Goal: Complete application form

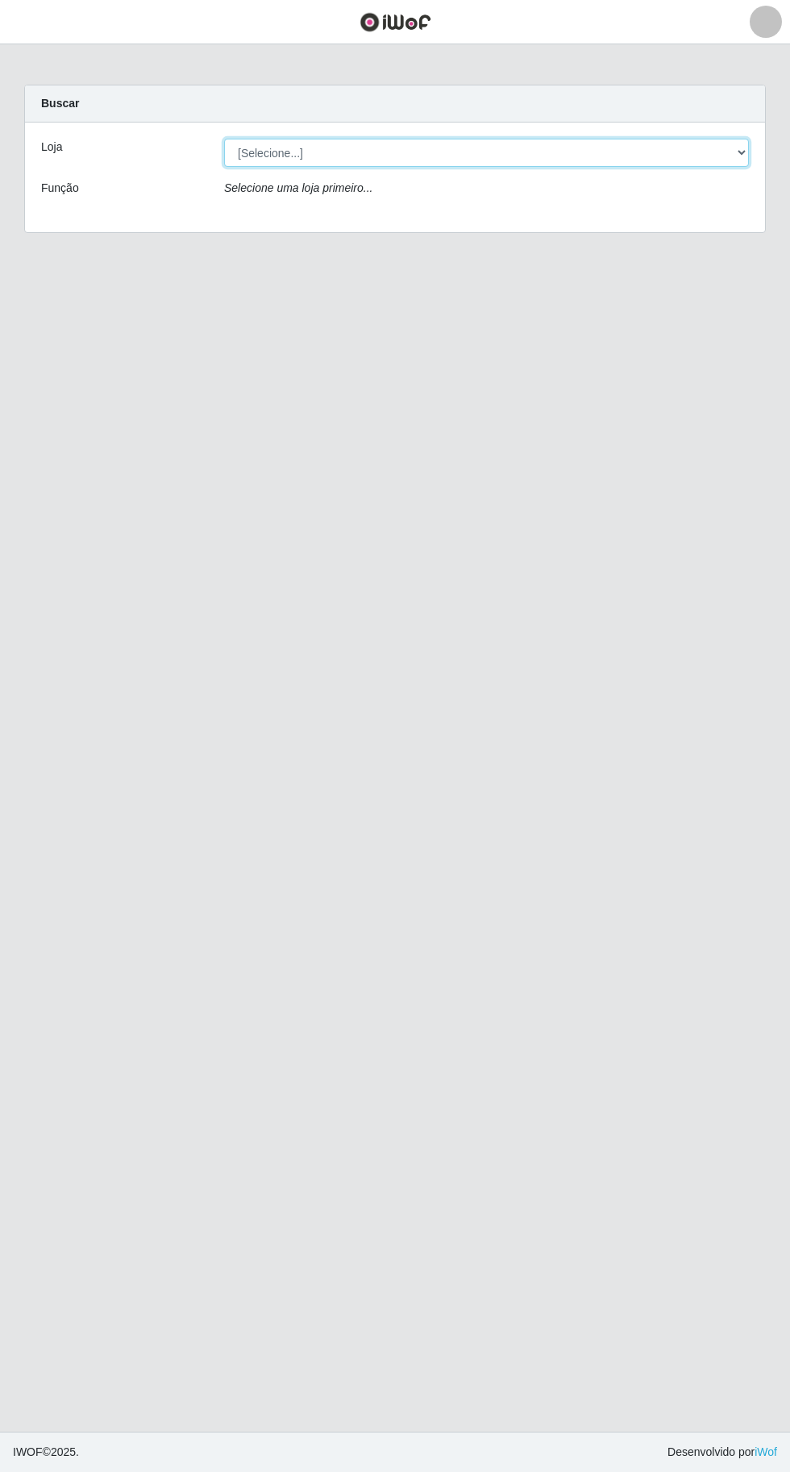
click at [610, 147] on select "[Selecione...] Extraplus - [GEOGRAPHIC_DATA] 03 - [GEOGRAPHIC_DATA]" at bounding box center [486, 153] width 525 height 28
select select "468"
click at [224, 139] on select "[Selecione...] Extraplus - [GEOGRAPHIC_DATA] 03 - [GEOGRAPHIC_DATA]" at bounding box center [486, 153] width 525 height 28
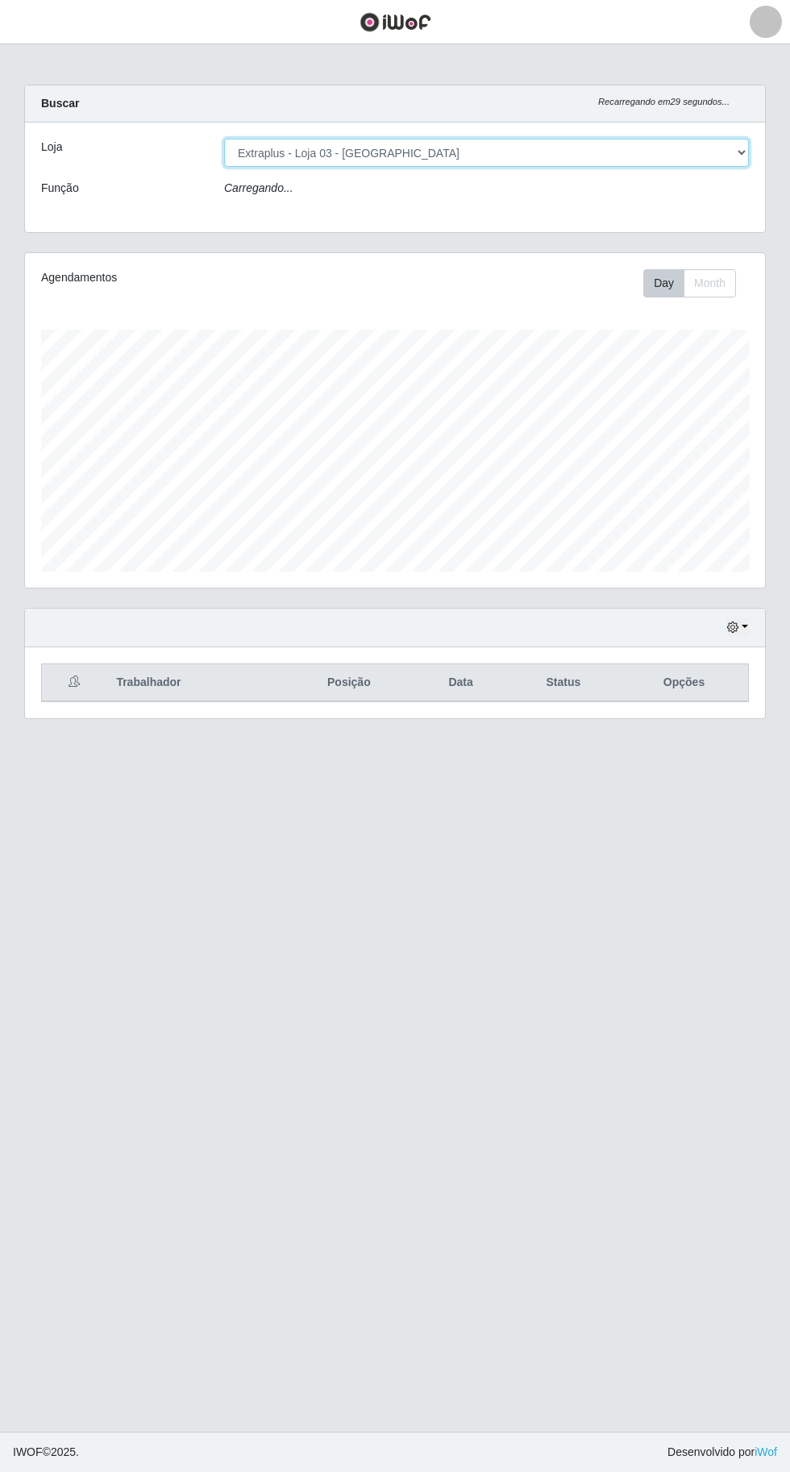
scroll to position [334, 740]
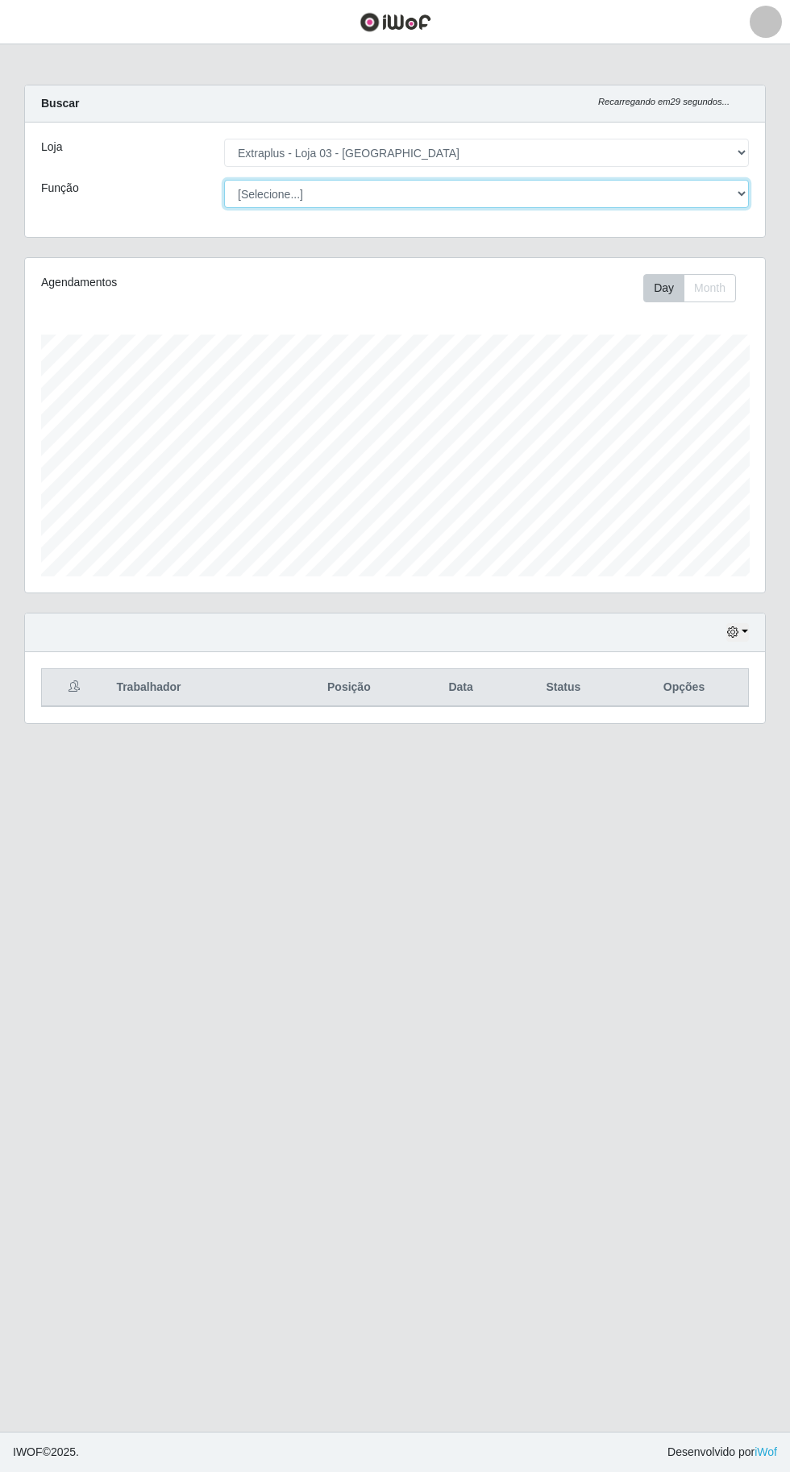
click at [556, 199] on select "[Selecione...] Repositor Repositor + Repositor ++" at bounding box center [486, 194] width 525 height 28
click at [224, 180] on select "[Selecione...] Repositor Repositor + Repositor ++" at bounding box center [486, 194] width 525 height 28
click at [530, 193] on select "[Selecione...] Repositor Repositor + Repositor ++" at bounding box center [486, 194] width 525 height 28
click at [224, 180] on select "[Selecione...] Repositor Repositor + Repositor ++" at bounding box center [486, 194] width 525 height 28
click at [577, 193] on select "[Selecione...] Repositor Repositor + Repositor ++" at bounding box center [486, 194] width 525 height 28
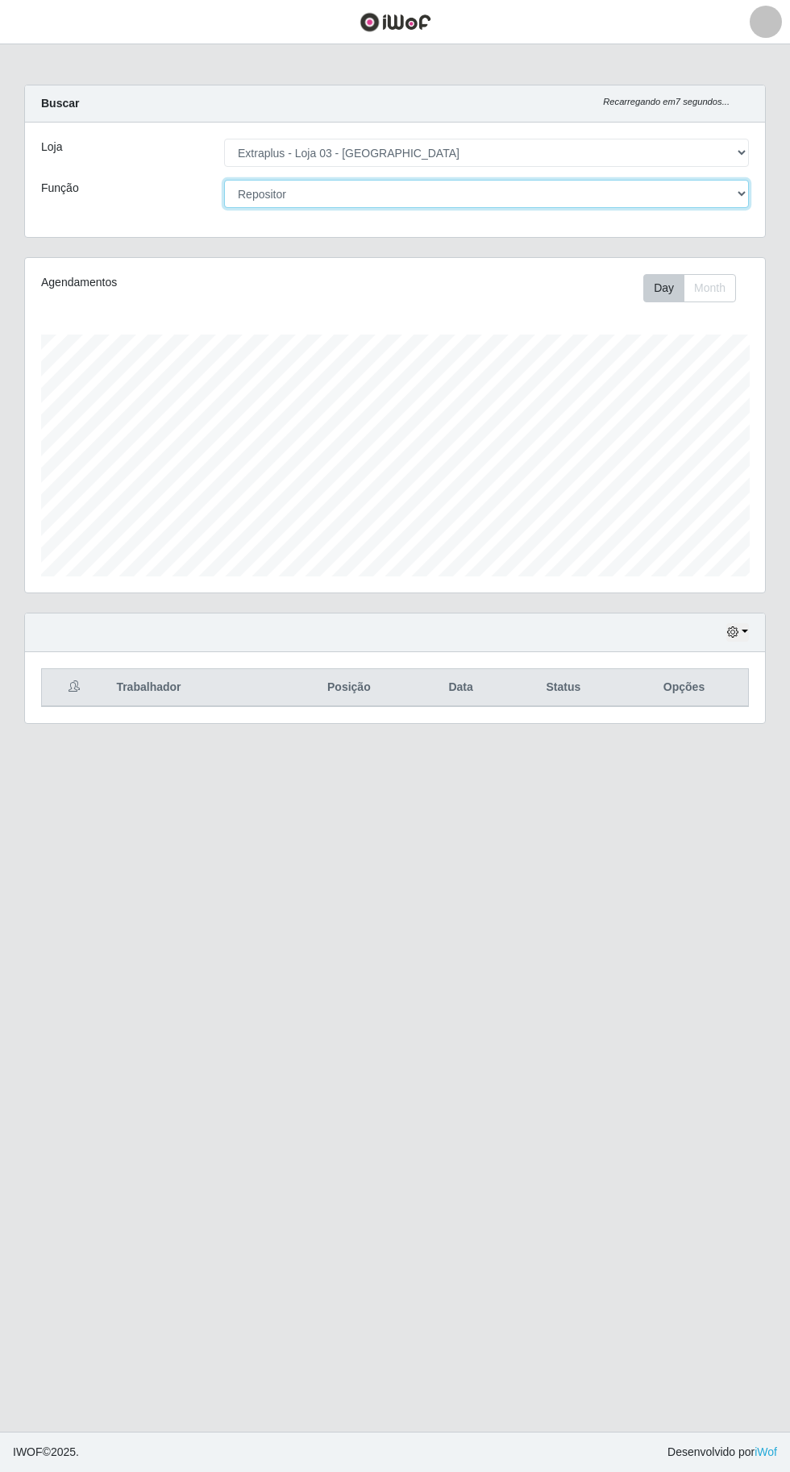
select select "[Selecione...]"
click at [224, 180] on select "[Selecione...] Repositor Repositor + Repositor ++" at bounding box center [486, 194] width 525 height 28
click at [745, 629] on button "button" at bounding box center [737, 632] width 23 height 19
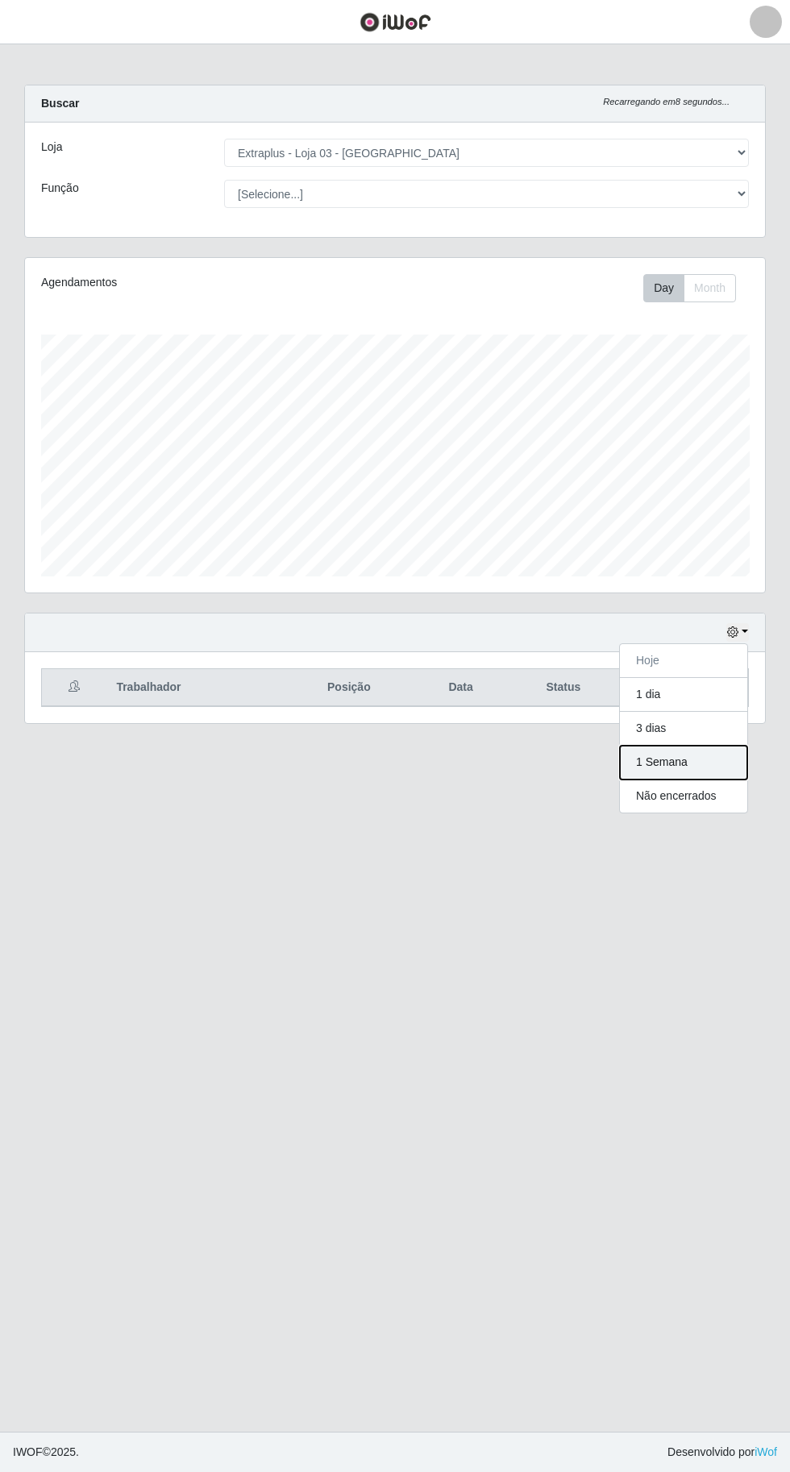
click at [689, 755] on button "1 Semana" at bounding box center [683, 763] width 127 height 34
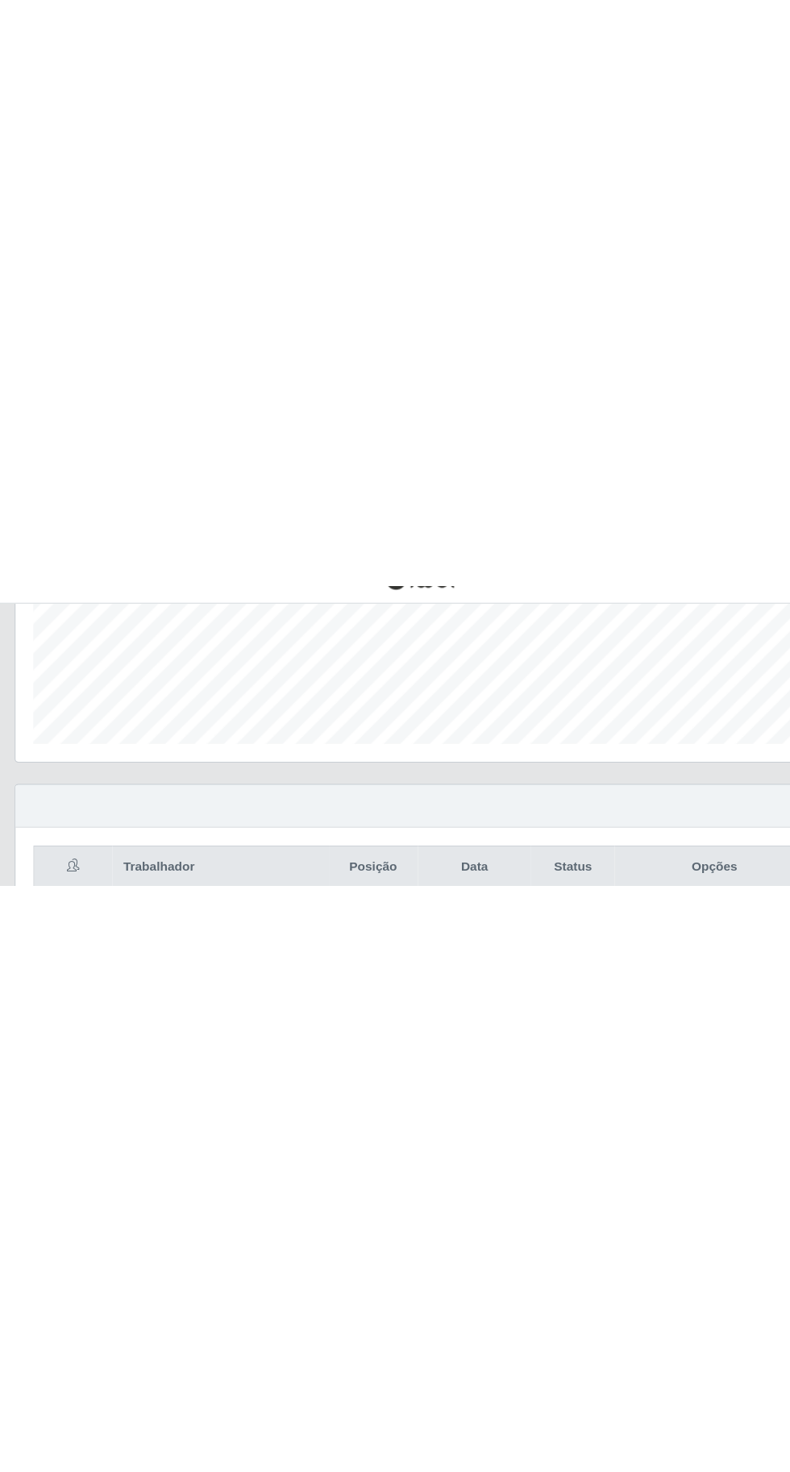
scroll to position [296, 0]
